Goal: Task Accomplishment & Management: Use online tool/utility

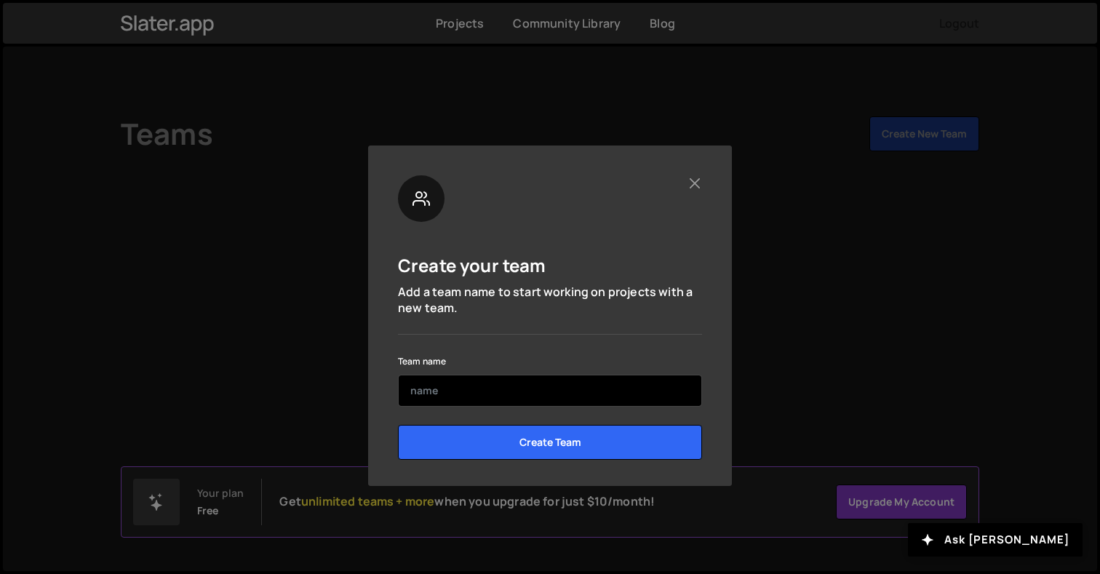
click at [605, 399] on input "text" at bounding box center [550, 391] width 304 height 32
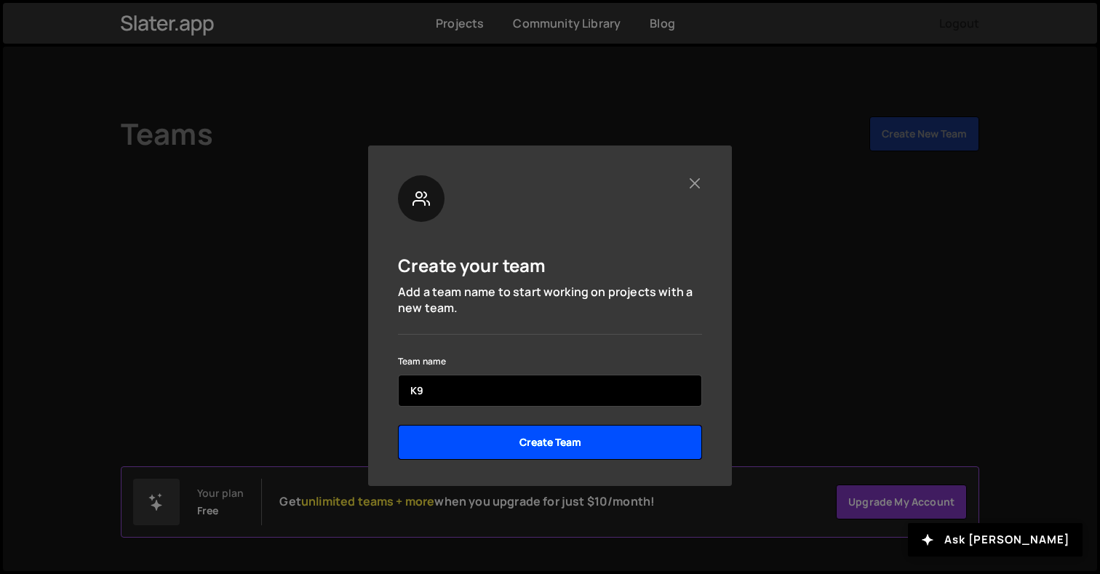
type input "K9"
click at [576, 448] on input "Create Team" at bounding box center [550, 442] width 304 height 35
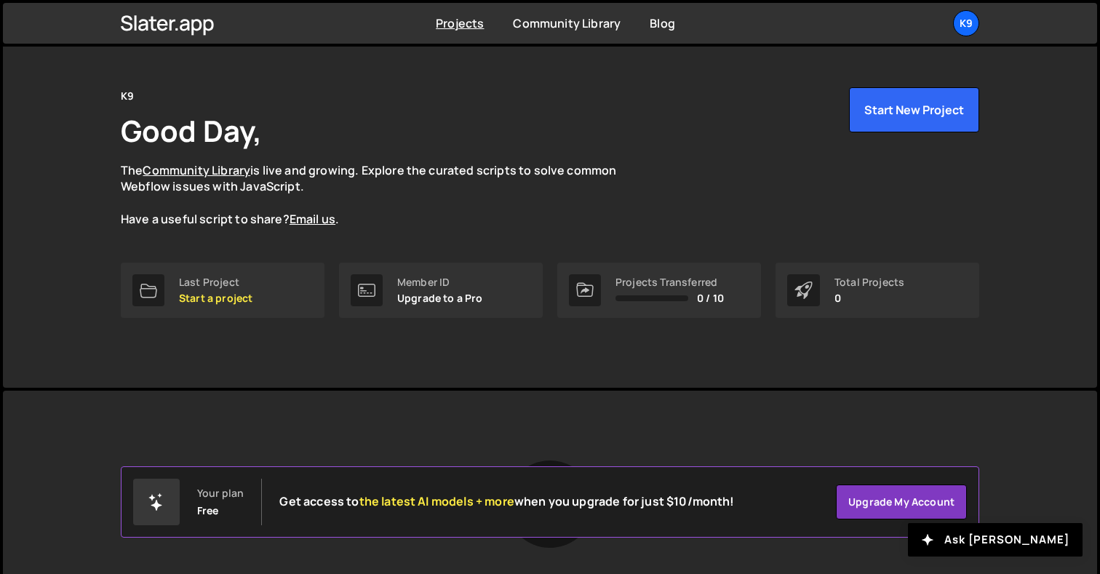
scroll to position [31, 0]
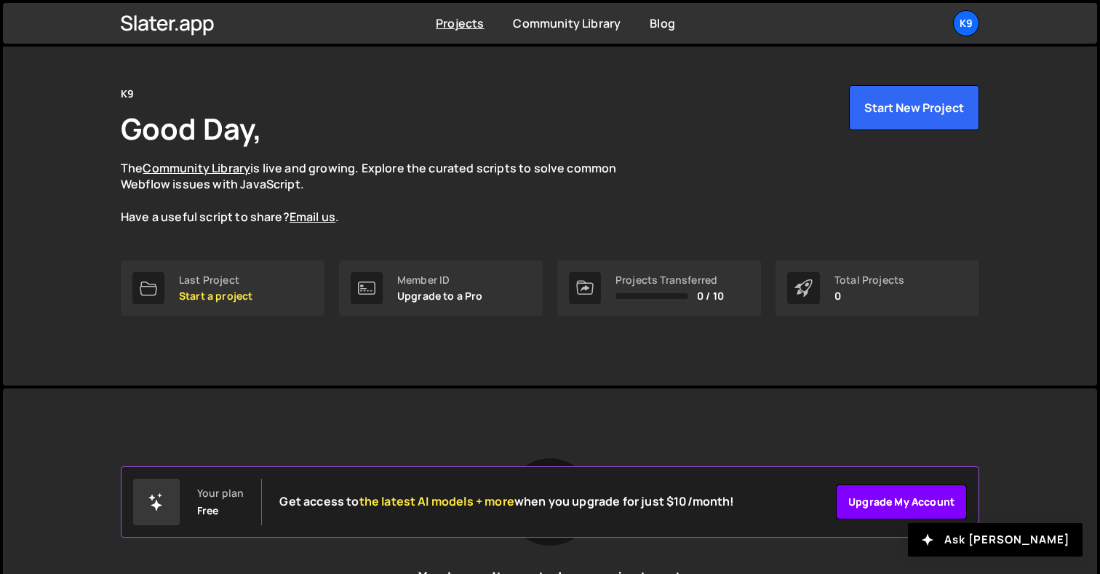
click at [877, 498] on link "Upgrade my account" at bounding box center [901, 502] width 131 height 35
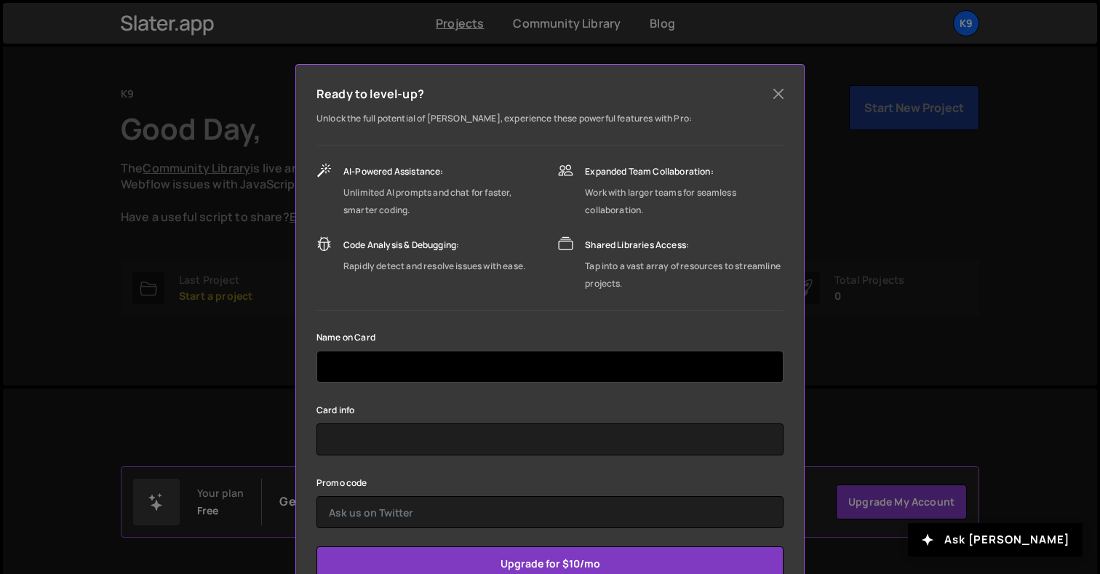
scroll to position [76, 0]
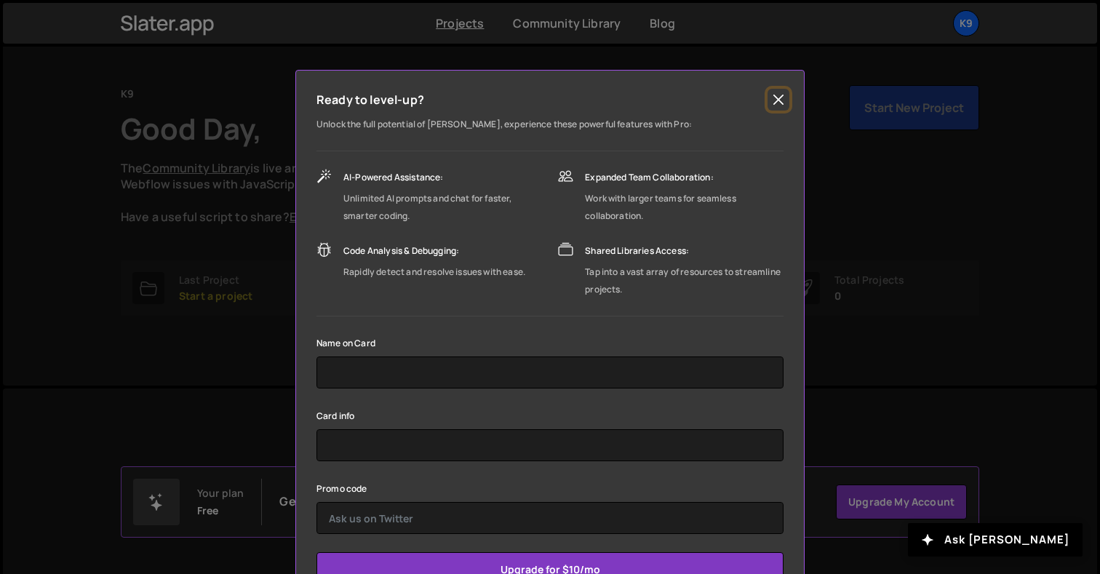
click at [778, 103] on button "Close" at bounding box center [779, 100] width 22 height 22
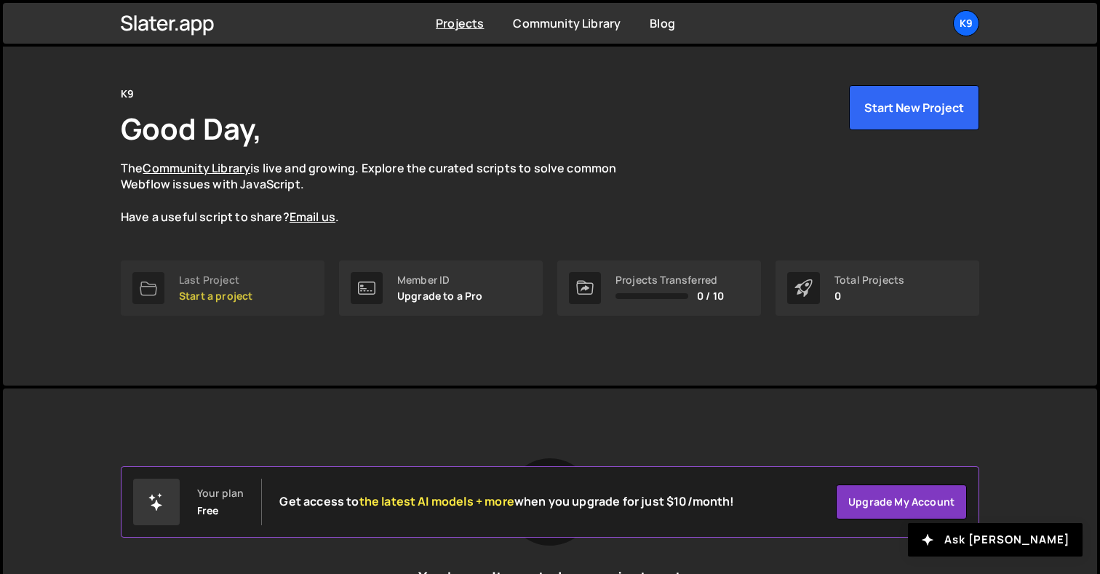
click at [245, 292] on p "Start a project" at bounding box center [215, 296] width 73 height 12
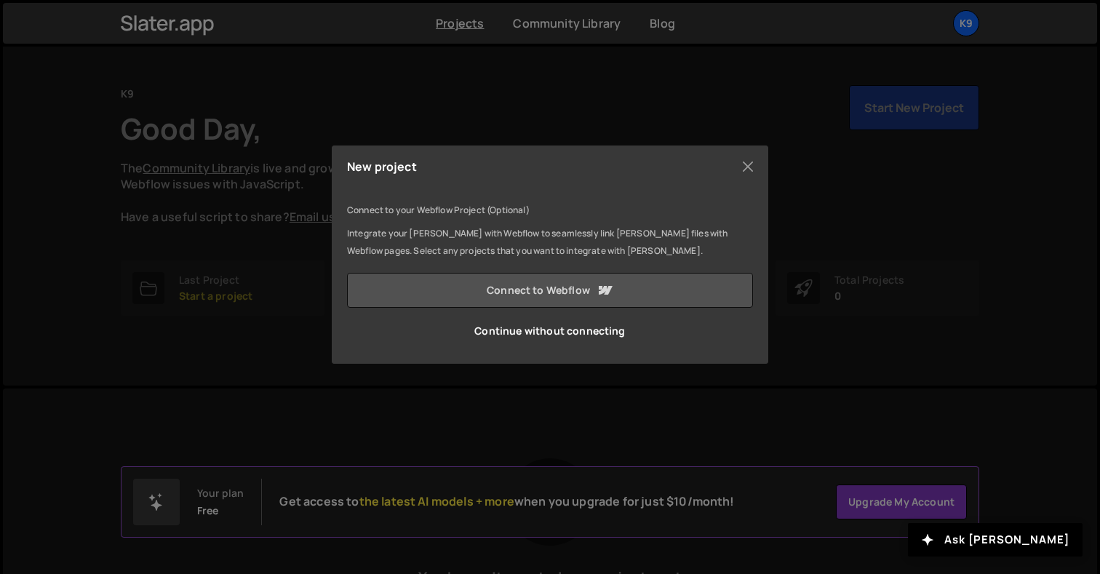
click at [488, 286] on link "Connect to Webflow" at bounding box center [550, 290] width 406 height 35
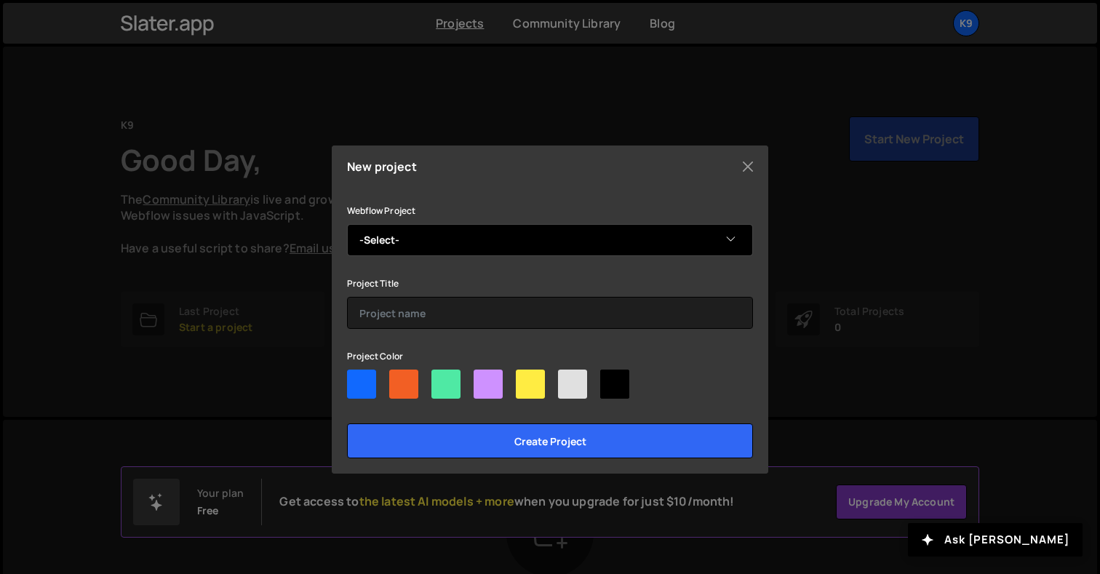
click at [530, 384] on div at bounding box center [530, 384] width 29 height 29
click at [525, 379] on input"] "radio" at bounding box center [520, 374] width 9 height 9
radio input"] "true"
select select "66bdcd93ef8a1bd597b9fa5b"
click option "K9 website 1" at bounding box center [0, 0] width 0 height 0
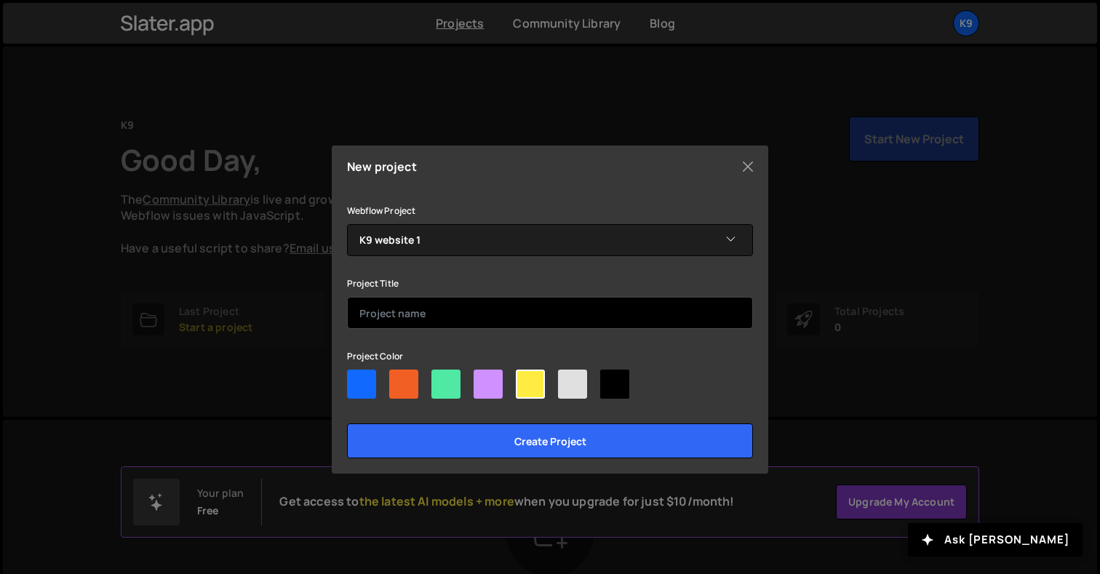
click at [446, 314] on input "text" at bounding box center [550, 313] width 406 height 32
type input "K9 Family"
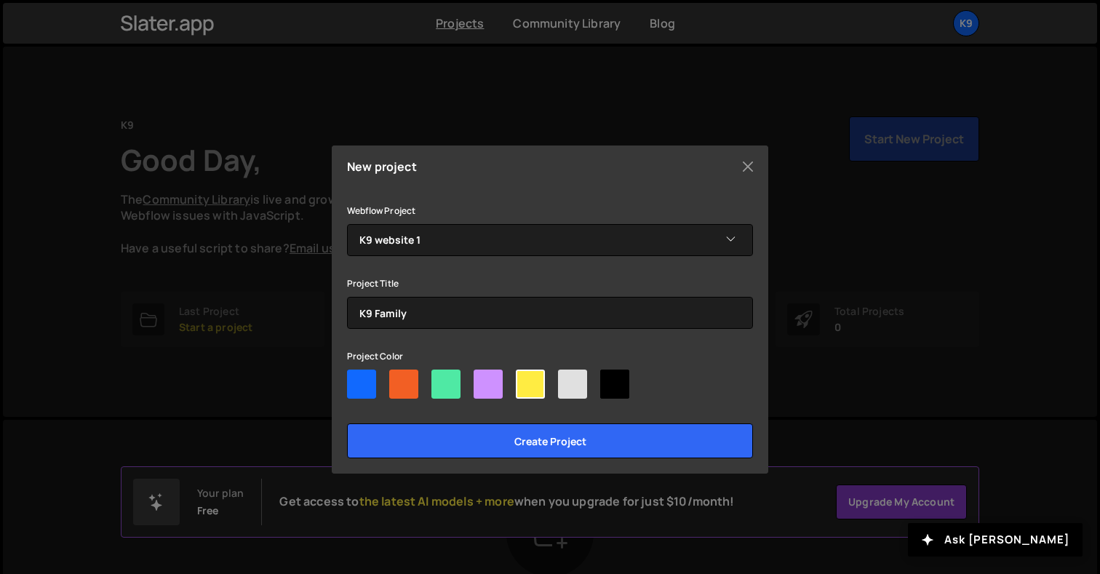
click at [536, 386] on div at bounding box center [530, 384] width 29 height 29
click at [525, 379] on input"] "radio" at bounding box center [520, 374] width 9 height 9
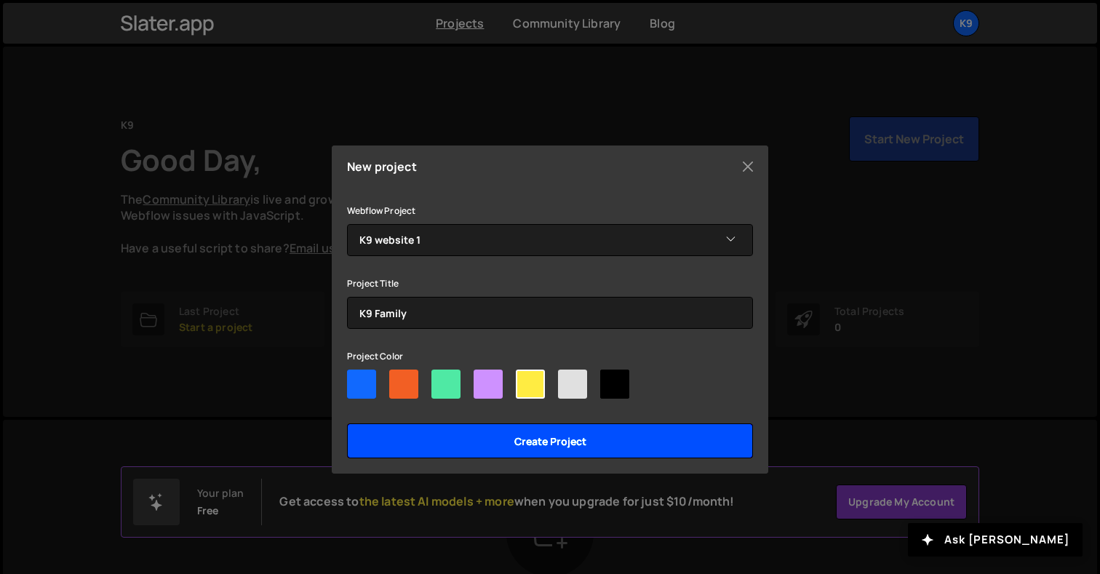
click at [540, 445] on input "Create project" at bounding box center [550, 440] width 406 height 35
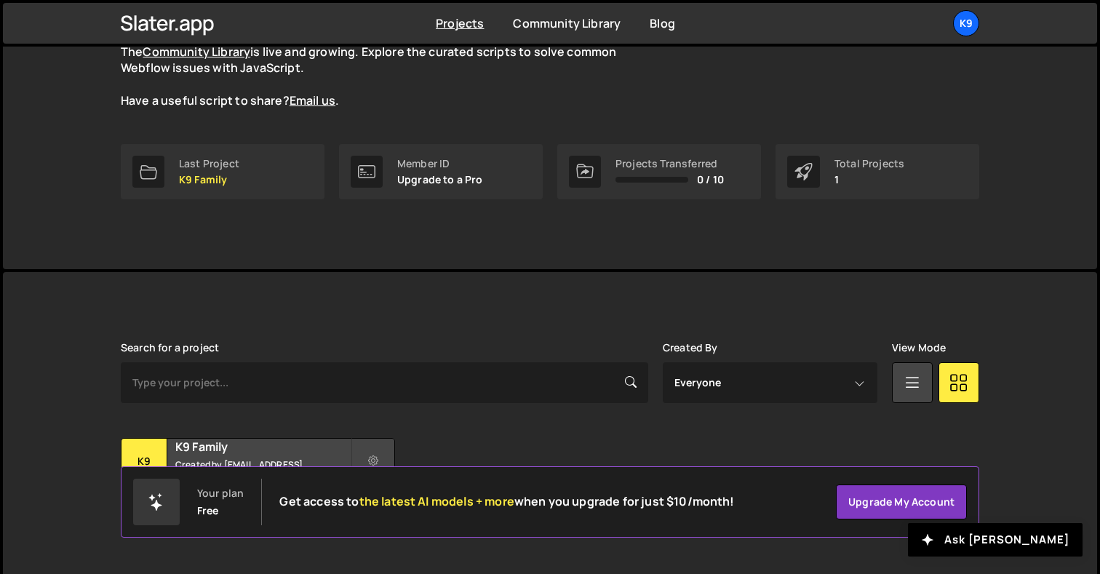
scroll to position [175, 0]
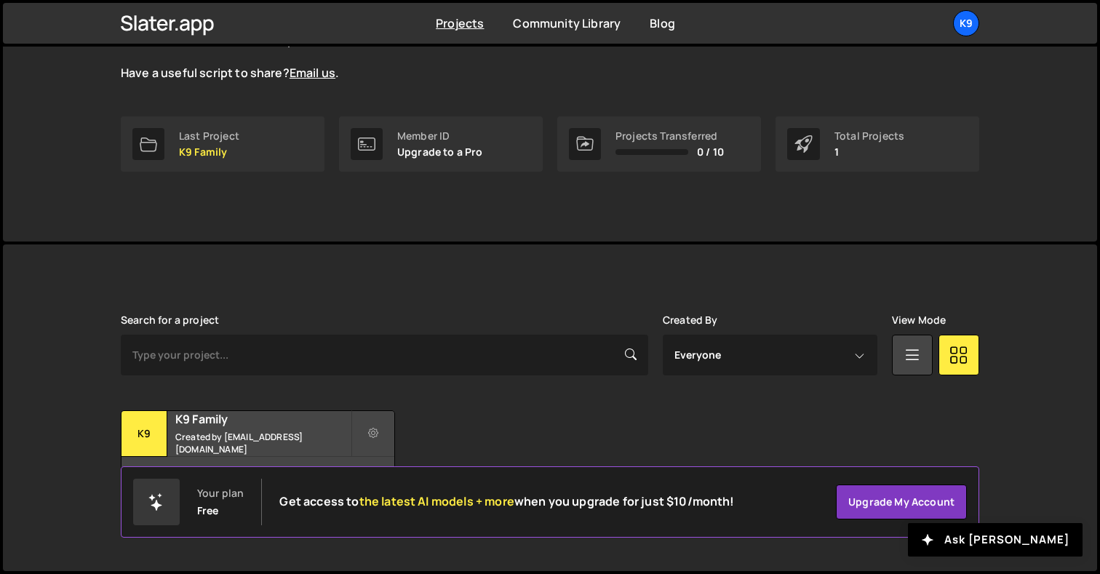
click at [832, 435] on div "Transfer Project Edit Project Delete Project K9 K9 Family Created by info@omp-i…" at bounding box center [550, 455] width 859 height 91
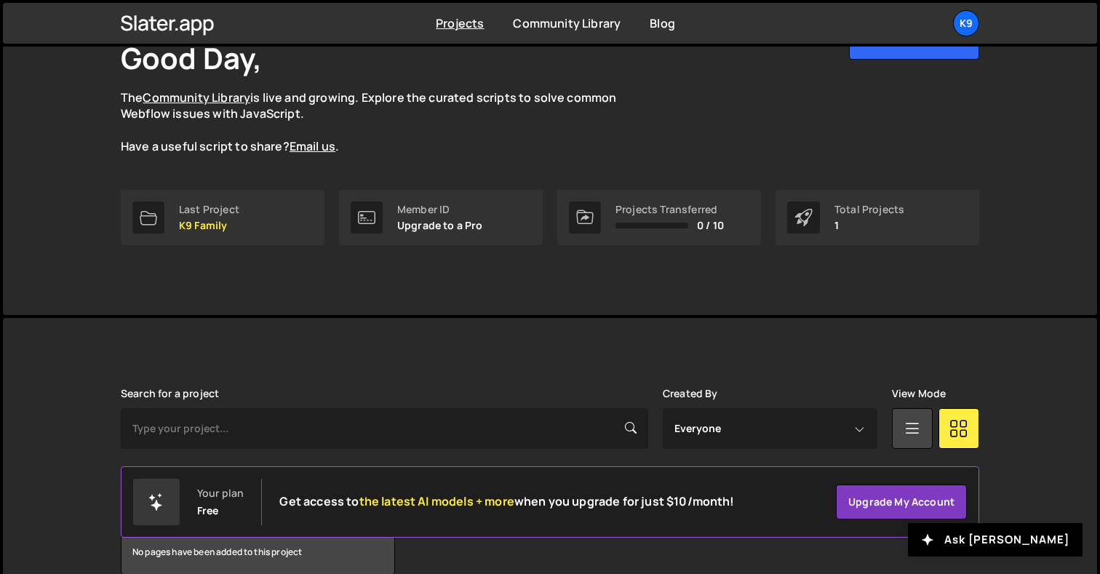
scroll to position [0, 0]
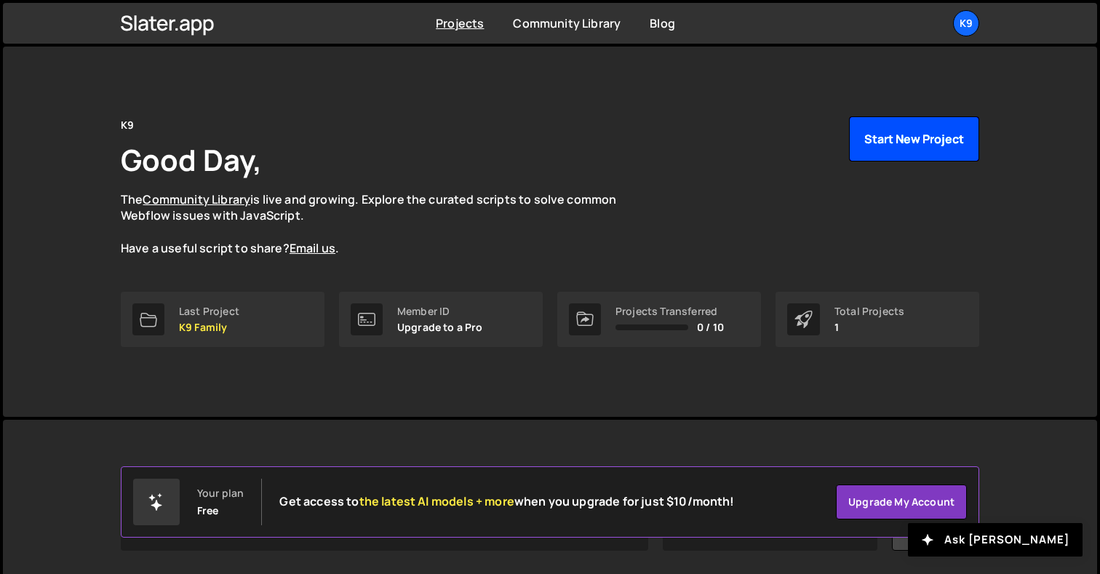
click at [936, 143] on button "Start New Project" at bounding box center [914, 138] width 130 height 45
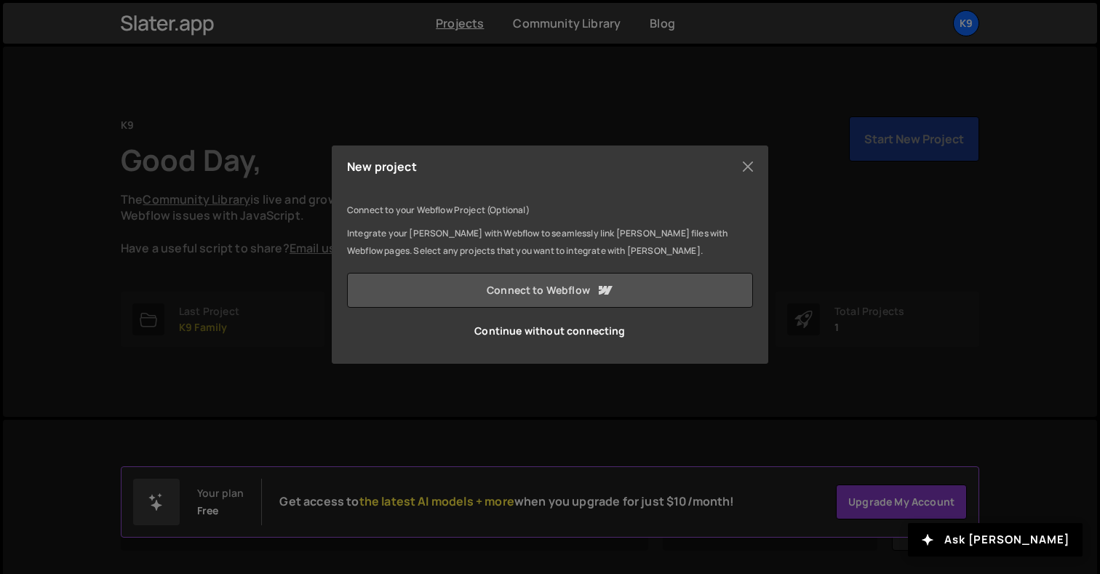
click at [602, 292] on icon at bounding box center [606, 290] width 14 height 9
